Goal: Check status: Check status

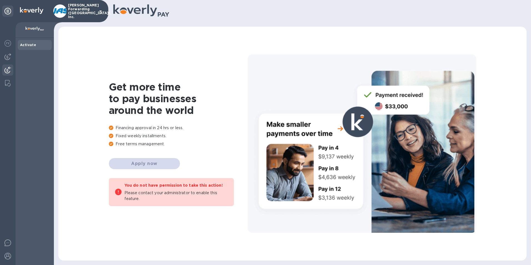
click at [10, 70] on img at bounding box center [7, 70] width 7 height 7
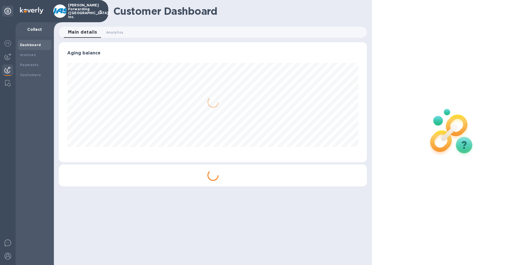
scroll to position [120, 308]
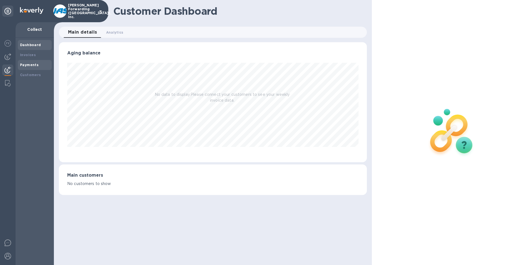
click at [29, 64] on b "Payments" at bounding box center [29, 65] width 19 height 4
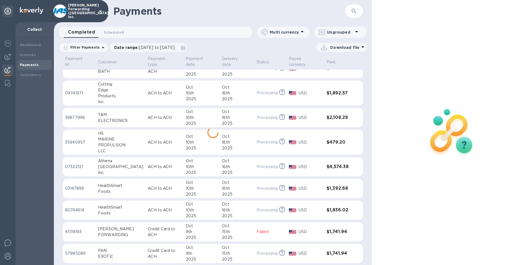
scroll to position [264, 0]
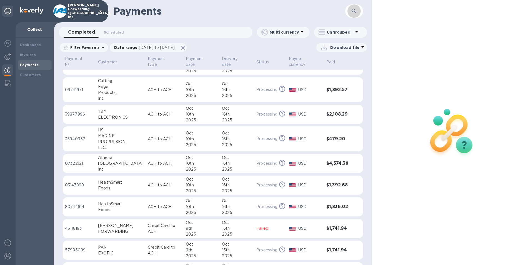
click at [355, 9] on icon "button" at bounding box center [354, 11] width 7 height 7
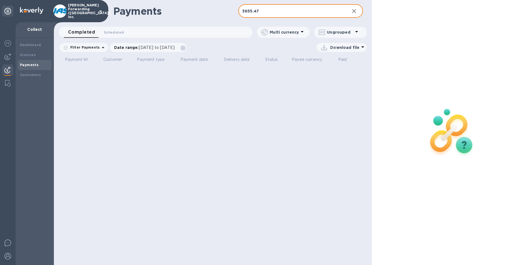
type input "3655.47"
